Goal: Task Accomplishment & Management: Check status

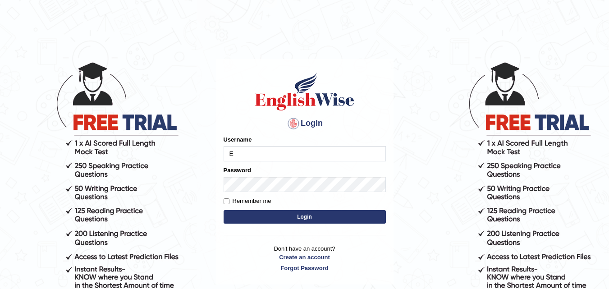
type input "Edu_hub"
click at [294, 171] on div "Password" at bounding box center [304, 179] width 162 height 26
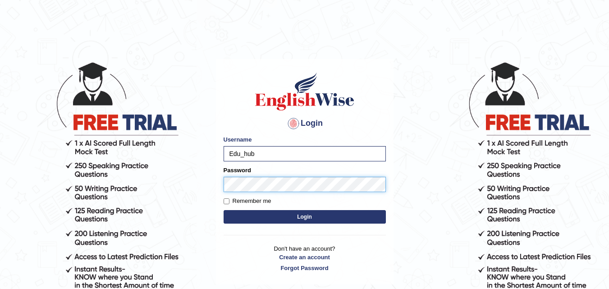
click at [223, 210] on button "Login" at bounding box center [304, 217] width 162 height 14
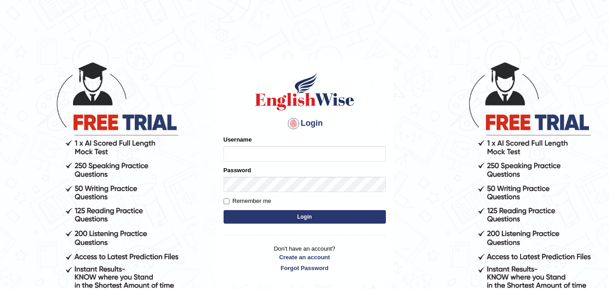
click at [278, 153] on input "Username" at bounding box center [304, 153] width 162 height 15
type input "Edu_hub"
click at [263, 200] on label "Remember me" at bounding box center [247, 200] width 48 height 9
click at [229, 200] on input "Remember me" at bounding box center [226, 201] width 6 height 6
checkbox input "true"
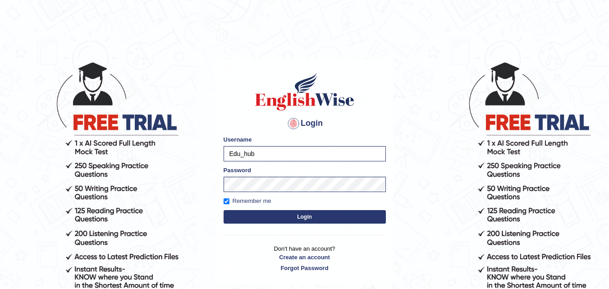
click at [289, 219] on button "Login" at bounding box center [304, 217] width 162 height 14
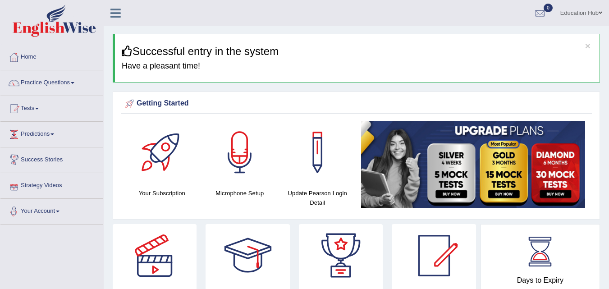
click at [63, 127] on link "Predictions" at bounding box center [51, 133] width 103 height 23
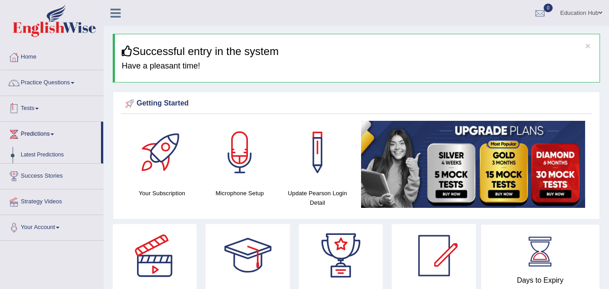
click at [57, 117] on link "Tests" at bounding box center [51, 107] width 103 height 23
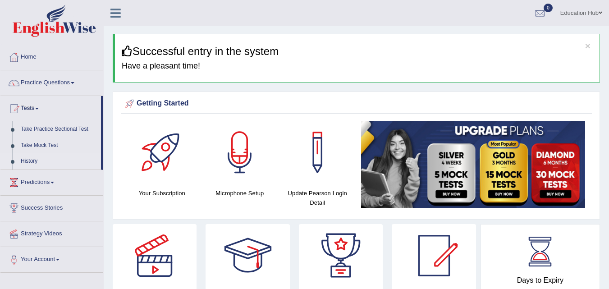
click at [42, 159] on link "History" at bounding box center [59, 161] width 84 height 16
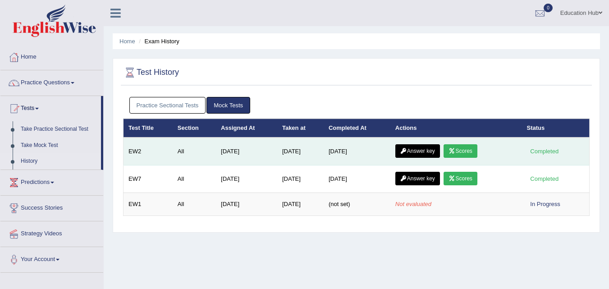
click at [463, 146] on link "Scores" at bounding box center [459, 151] width 33 height 14
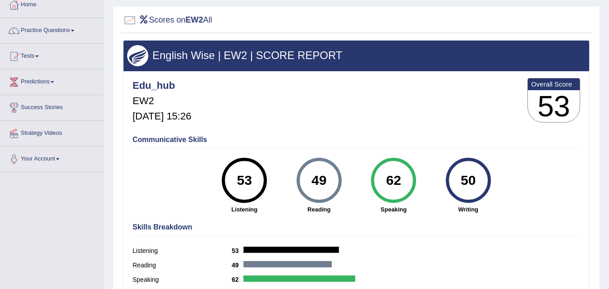
scroll to position [36, 0]
